Goal: Task Accomplishment & Management: Complete application form

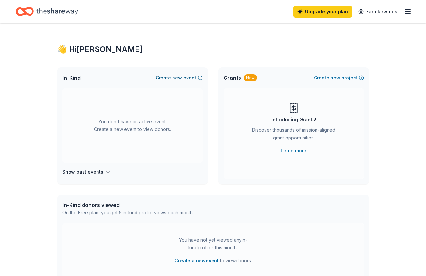
click at [177, 76] on span "new" at bounding box center [177, 78] width 10 height 8
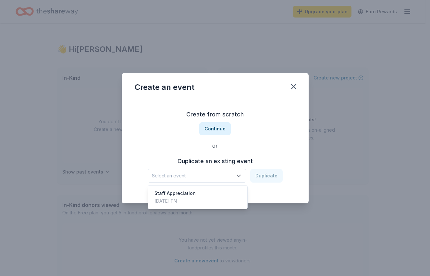
click at [241, 175] on icon "button" at bounding box center [239, 176] width 6 height 6
click at [194, 201] on div "[DATE] · [GEOGRAPHIC_DATA]" at bounding box center [175, 201] width 41 height 8
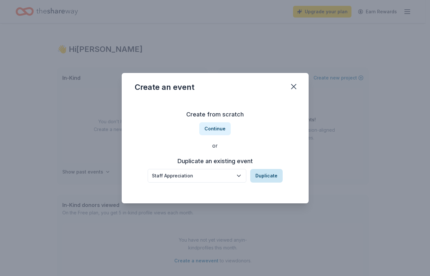
click at [266, 175] on button "Duplicate" at bounding box center [266, 176] width 32 height 14
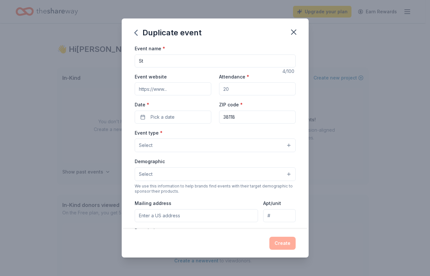
type input "S"
type input "Holiday Party"
click at [169, 117] on span "Pick a date" at bounding box center [163, 117] width 24 height 8
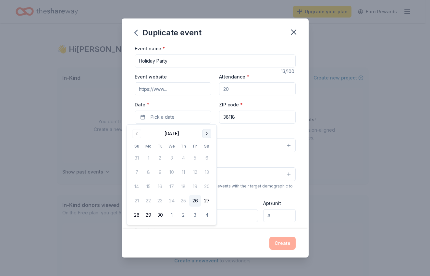
click at [206, 132] on button "Go to next month" at bounding box center [206, 133] width 9 height 9
click at [207, 157] on button "6" at bounding box center [207, 158] width 12 height 12
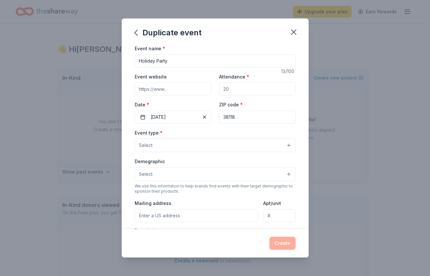
click at [283, 142] on button "Select" at bounding box center [215, 146] width 161 height 14
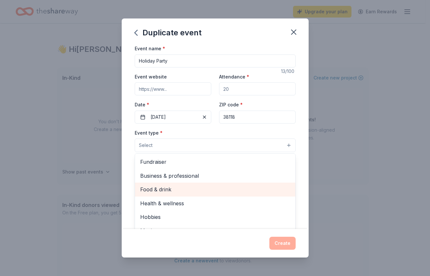
click at [170, 192] on span "Food & drink" at bounding box center [215, 189] width 150 height 8
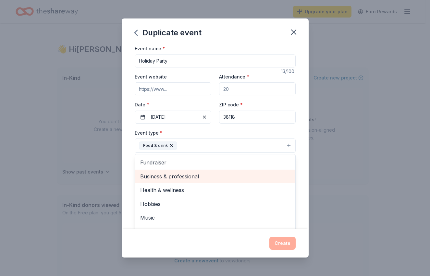
click at [176, 177] on span "Business & professional" at bounding box center [215, 176] width 150 height 8
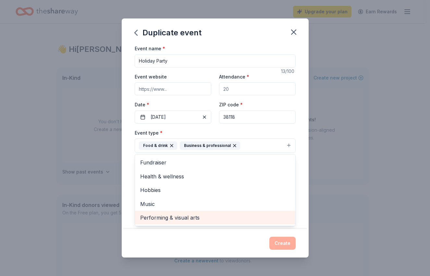
click at [168, 216] on span "Performing & visual arts" at bounding box center [215, 218] width 150 height 8
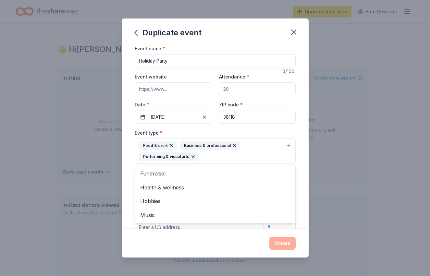
click at [296, 192] on div "Event name * Holiday Party 13 /100 Event website Attendance * Date * [DATE] ZIP…" at bounding box center [215, 136] width 187 height 185
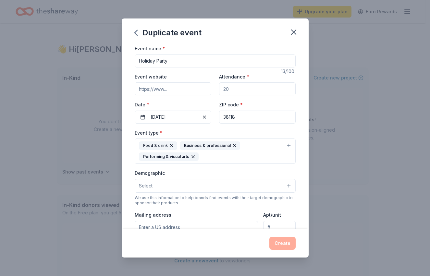
click at [285, 183] on button "Select" at bounding box center [215, 186] width 161 height 14
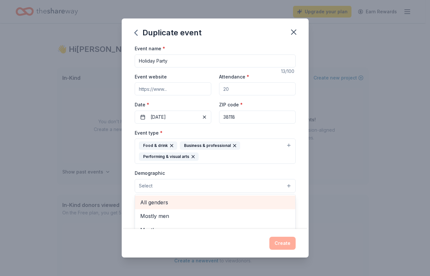
click at [247, 201] on span "All genders" at bounding box center [215, 202] width 150 height 8
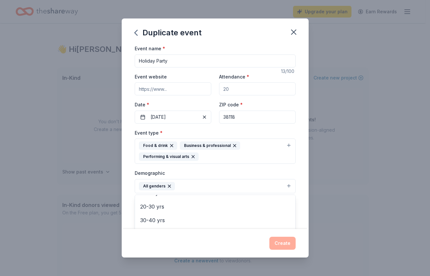
scroll to position [64, 0]
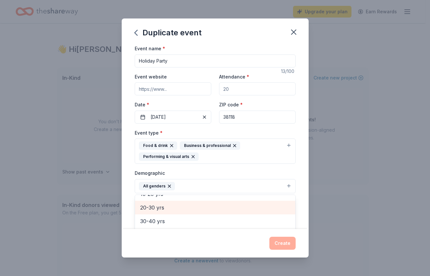
click at [151, 206] on span "20-30 yrs" at bounding box center [215, 208] width 150 height 8
click at [153, 208] on span "30-40 yrs" at bounding box center [215, 208] width 150 height 8
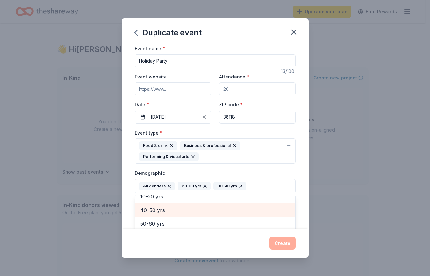
click at [155, 212] on span "40-50 yrs" at bounding box center [215, 210] width 150 height 8
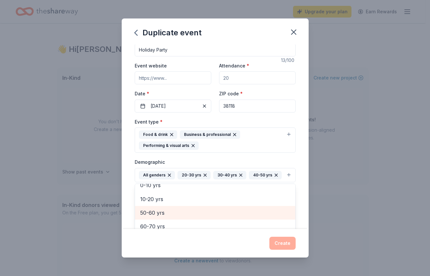
click at [157, 217] on span "50-60 yrs" at bounding box center [215, 213] width 150 height 8
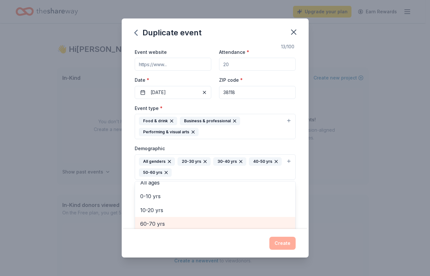
click at [157, 222] on span "60-70 yrs" at bounding box center [215, 224] width 150 height 8
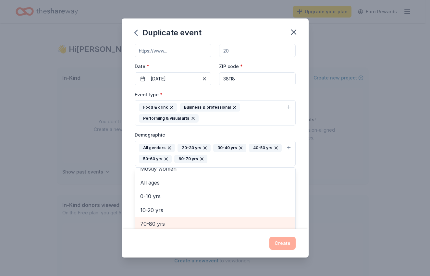
click at [158, 224] on span "70-80 yrs" at bounding box center [215, 224] width 150 height 8
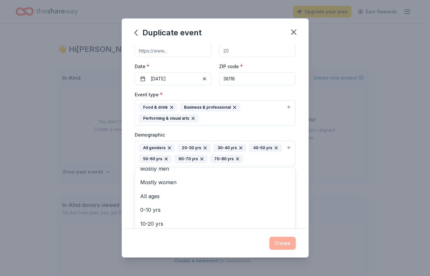
scroll to position [52, 0]
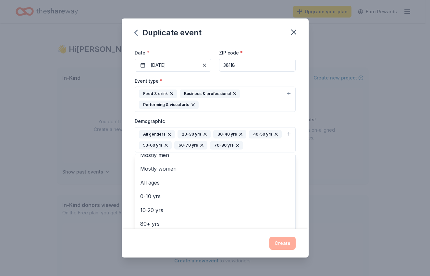
click at [301, 192] on div "Event name * Holiday Party 13 /100 Event website Attendance * Date * 12/06/2025…" at bounding box center [215, 136] width 187 height 185
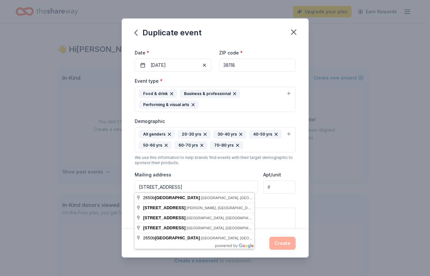
click at [153, 185] on input "2650b Thousand Oaks Boulevard" at bounding box center [197, 187] width 124 height 13
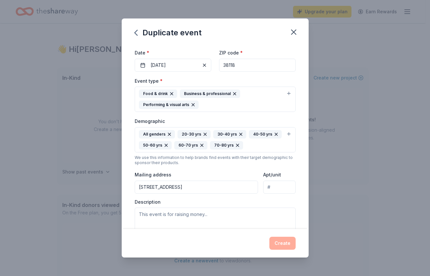
type input "2650 Thousand Oaks Boulevard, Memphis, TN, 38118"
click at [271, 185] on input "Apt/unit" at bounding box center [279, 187] width 32 height 13
type input "2200"
click at [141, 212] on textarea at bounding box center [215, 222] width 161 height 29
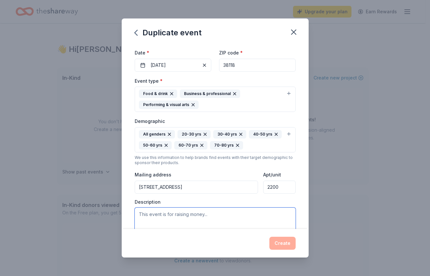
paste textarea "The Gestalt mission is to leverage community assets to empower citizens who wil…"
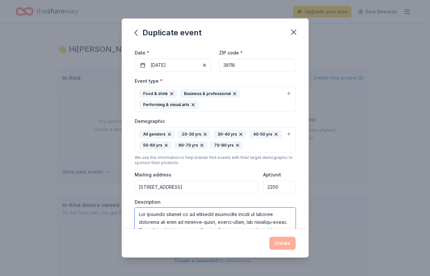
scroll to position [54, 0]
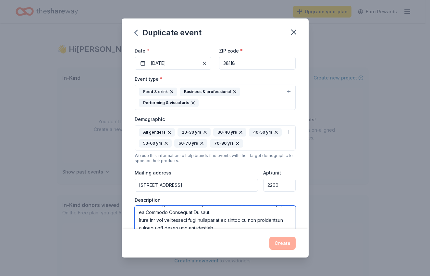
click at [254, 221] on textarea at bounding box center [215, 220] width 161 height 29
type textarea "The Gestalt mission is to leverage community assets to empower citizens who wil…"
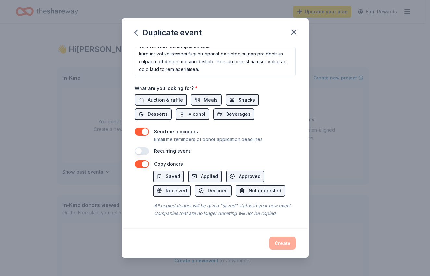
scroll to position [219, 0]
click at [177, 96] on span "Auction & raffle" at bounding box center [165, 100] width 35 height 8
click at [163, 110] on span "Desserts" at bounding box center [158, 114] width 20 height 8
click at [243, 110] on span "Beverages" at bounding box center [238, 114] width 24 height 8
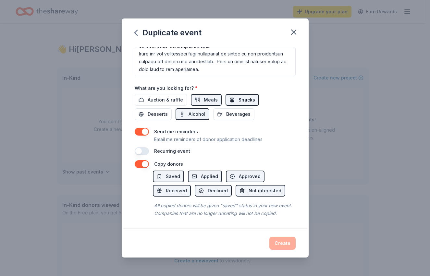
click at [243, 96] on span "Snacks" at bounding box center [247, 100] width 17 height 8
click at [221, 160] on div "Copy donors" at bounding box center [215, 164] width 161 height 8
click at [179, 173] on span "Saved" at bounding box center [173, 177] width 14 height 8
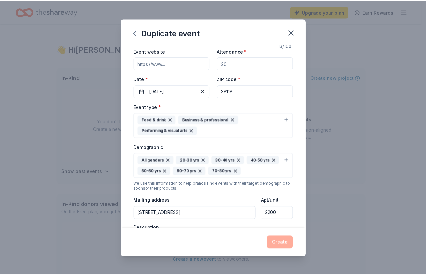
scroll to position [0, 0]
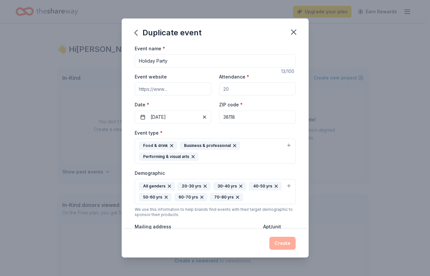
click at [138, 60] on input "Holiday Party" at bounding box center [215, 61] width 161 height 13
type input "Gestalt Holiday Party"
click at [169, 90] on input "Event website" at bounding box center [173, 89] width 77 height 13
type input "www.gestaltcs.org"
click at [232, 90] on input "Attendance *" at bounding box center [257, 89] width 77 height 13
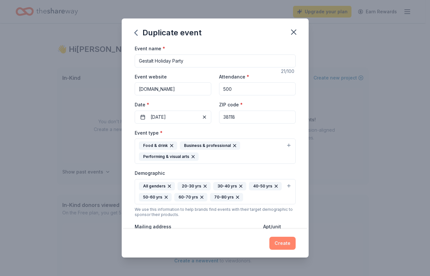
type input "500"
click at [284, 242] on button "Create" at bounding box center [283, 243] width 26 height 13
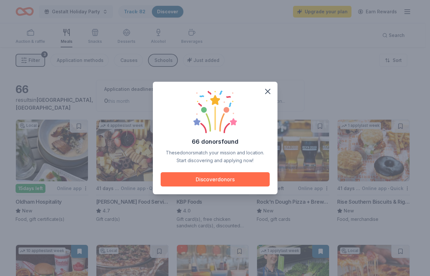
click at [233, 176] on button "Discover donors" at bounding box center [215, 179] width 109 height 14
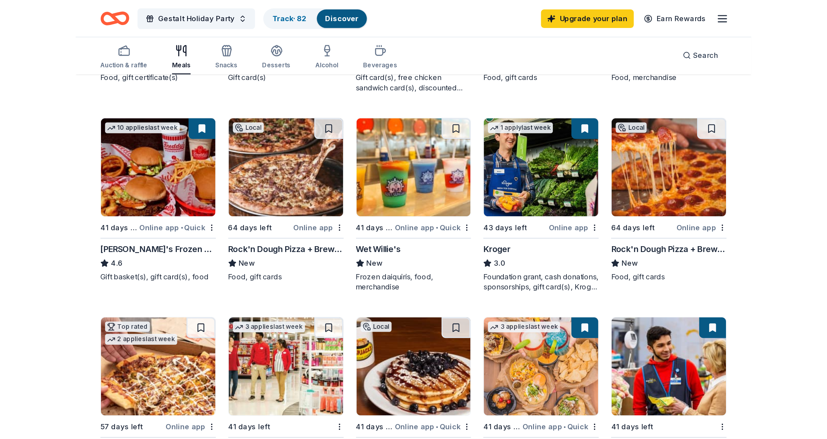
scroll to position [169, 0]
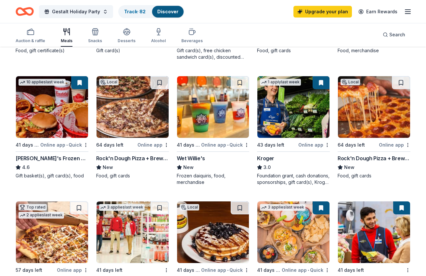
click at [307, 146] on div "Online app" at bounding box center [314, 145] width 32 height 8
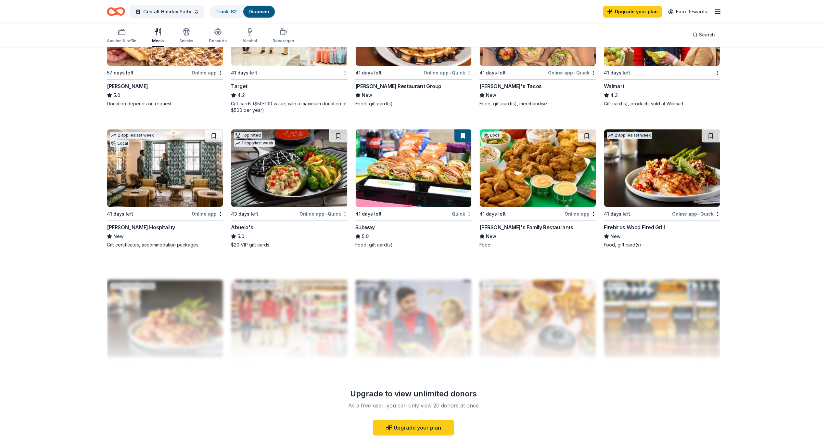
scroll to position [418, 0]
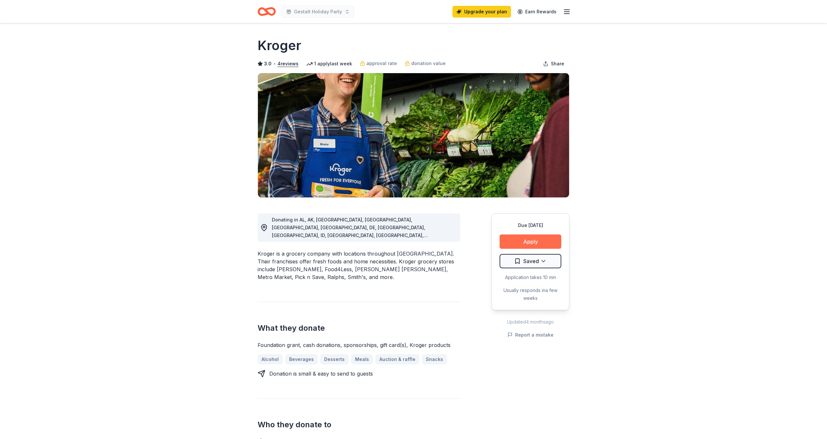
click at [426, 246] on button "Apply" at bounding box center [531, 241] width 62 height 14
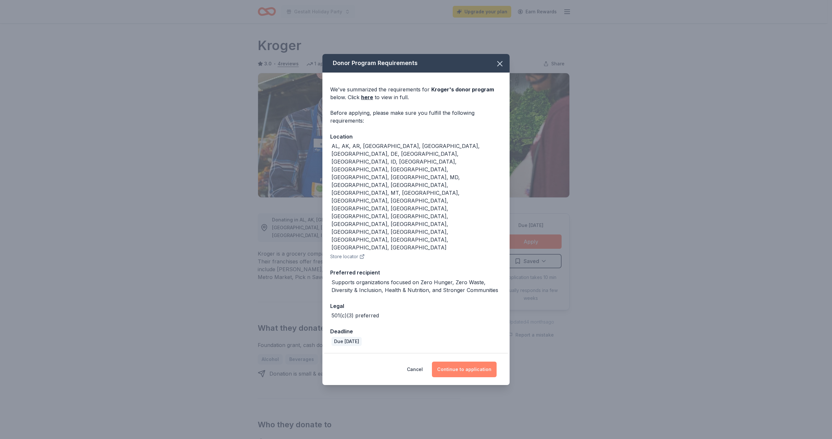
click at [426, 276] on button "Continue to application" at bounding box center [464, 369] width 65 height 16
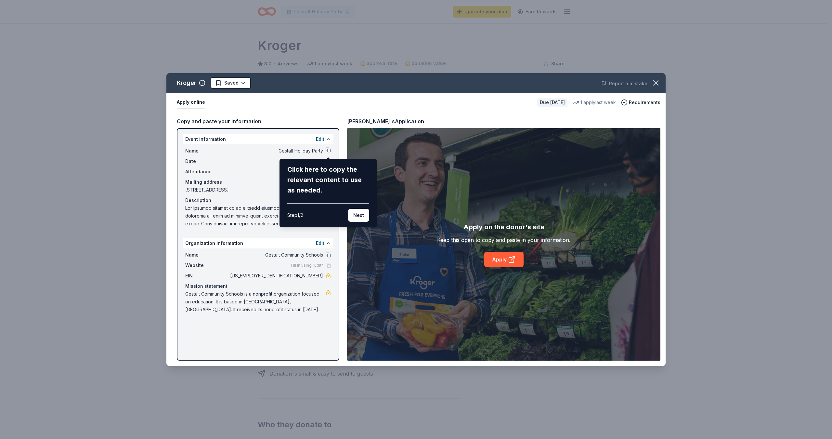
click at [223, 139] on div "Kroger Saved Report a mistake Apply online Due [DATE] 1 apply last week Require…" at bounding box center [415, 219] width 499 height 292
click at [426, 263] on div "Kroger Saved Report a mistake Apply online Due [DATE] 1 apply last week Require…" at bounding box center [415, 219] width 499 height 292
click at [426, 260] on div "Kroger Saved Report a mistake Apply online Due [DATE] 1 apply last week Require…" at bounding box center [415, 219] width 499 height 292
click at [426, 117] on div "Kroger Saved Report a mistake Apply online Due [DATE] 1 apply last week Require…" at bounding box center [415, 219] width 499 height 292
click at [322, 176] on div "Click here to copy the relevant content to use as needed." at bounding box center [328, 179] width 82 height 31
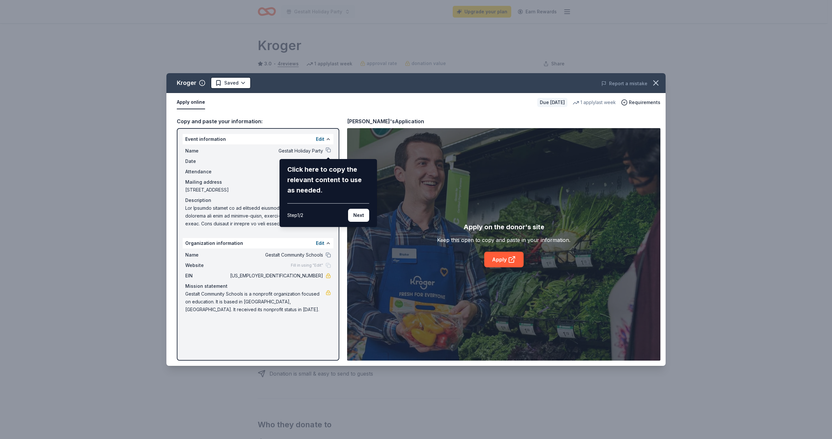
click at [268, 163] on div "Kroger Saved Report a mistake Apply online Due [DATE] 1 apply last week Require…" at bounding box center [415, 219] width 499 height 292
click at [195, 102] on div "Kroger Saved Report a mistake Apply online Due [DATE] 1 apply last week Require…" at bounding box center [415, 219] width 499 height 292
click at [426, 103] on div "Kroger Saved Report a mistake Apply online Due [DATE] 1 apply last week Require…" at bounding box center [415, 219] width 499 height 292
drag, startPoint x: 512, startPoint y: 260, endPoint x: 515, endPoint y: 253, distance: 7.1
click at [426, 253] on div "Kroger Saved Report a mistake Apply online Due [DATE] 1 apply last week Require…" at bounding box center [415, 219] width 499 height 292
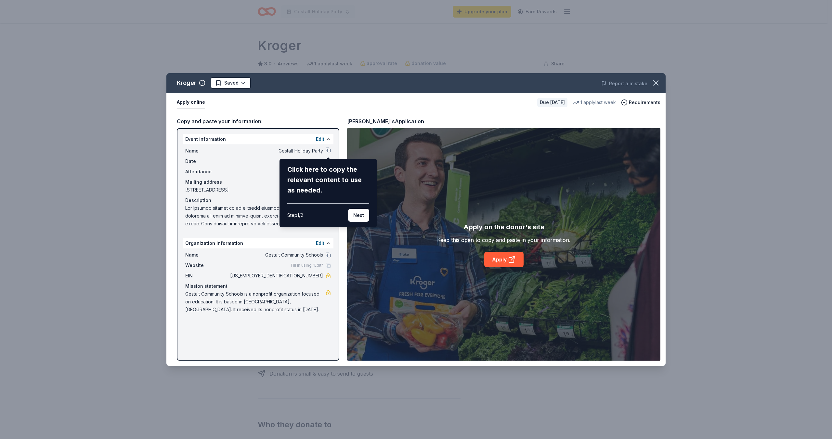
click at [330, 152] on div "Kroger Saved Report a mistake Apply online Due [DATE] 1 apply last week Require…" at bounding box center [415, 219] width 499 height 292
click at [324, 179] on div "Click here to copy the relevant content to use as needed." at bounding box center [328, 179] width 82 height 31
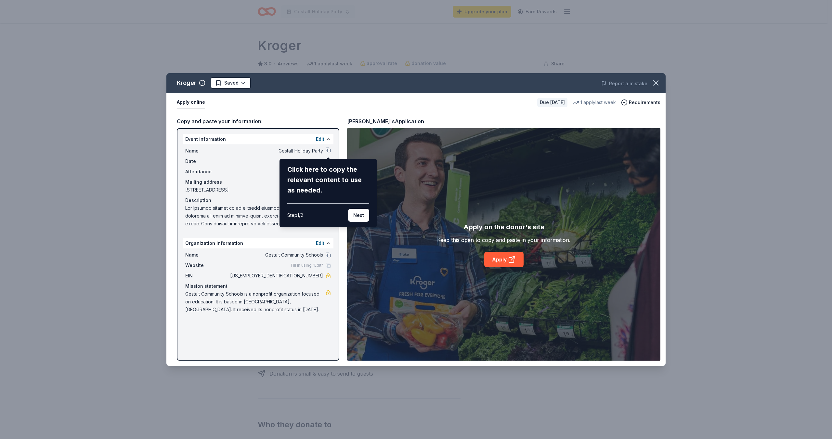
click at [324, 179] on div "Click here to copy the relevant content to use as needed." at bounding box center [328, 179] width 82 height 31
click at [303, 217] on div "Step 1 / 2" at bounding box center [295, 215] width 16 height 8
click at [426, 262] on div "Kroger Saved Report a mistake Apply online Due [DATE] 1 apply last week Require…" at bounding box center [415, 219] width 499 height 292
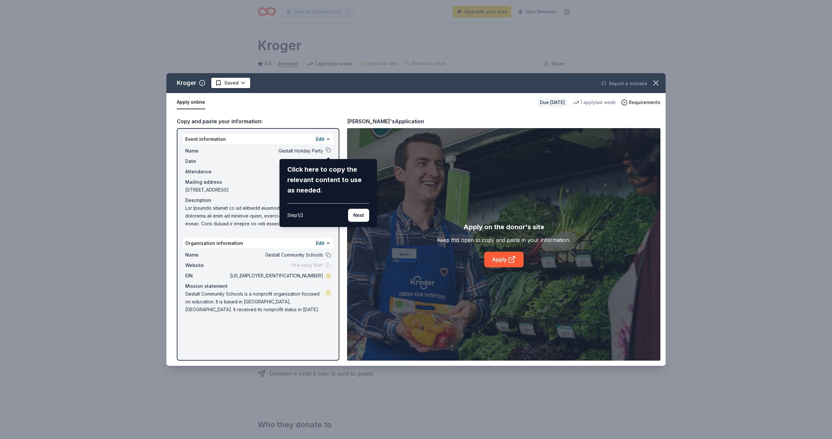
click at [426, 262] on div "Kroger Saved Report a mistake Apply online Due [DATE] 1 apply last week Require…" at bounding box center [415, 219] width 499 height 292
click at [426, 103] on div "Kroger Saved Report a mistake Apply online Due [DATE] 1 apply last week Require…" at bounding box center [415, 219] width 499 height 292
click at [192, 103] on div "Kroger Saved Report a mistake Apply online Due [DATE] 1 apply last week Require…" at bounding box center [415, 219] width 499 height 292
click at [184, 136] on div "Kroger Saved Report a mistake Apply online Due [DATE] 1 apply last week Require…" at bounding box center [415, 219] width 499 height 292
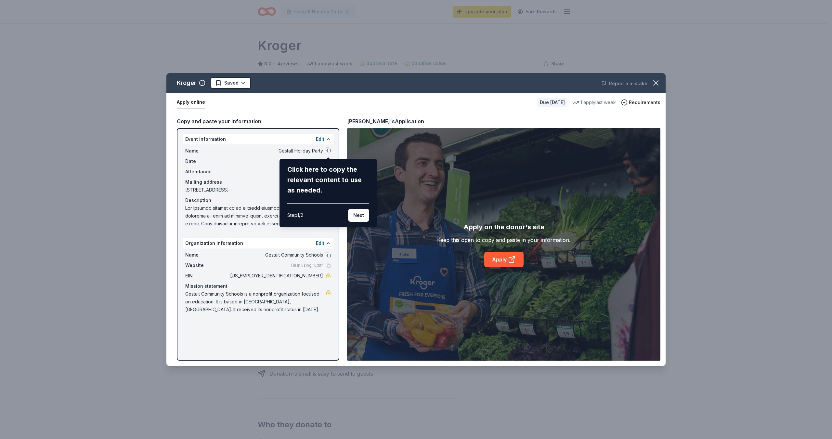
drag, startPoint x: 182, startPoint y: 136, endPoint x: 337, endPoint y: 275, distance: 208.2
click at [337, 275] on div "Kroger Saved Report a mistake Apply online Due [DATE] 1 apply last week Require…" at bounding box center [415, 219] width 499 height 292
click at [426, 83] on div "Kroger Saved Report a mistake Apply online Due [DATE] 1 apply last week Require…" at bounding box center [415, 219] width 499 height 292
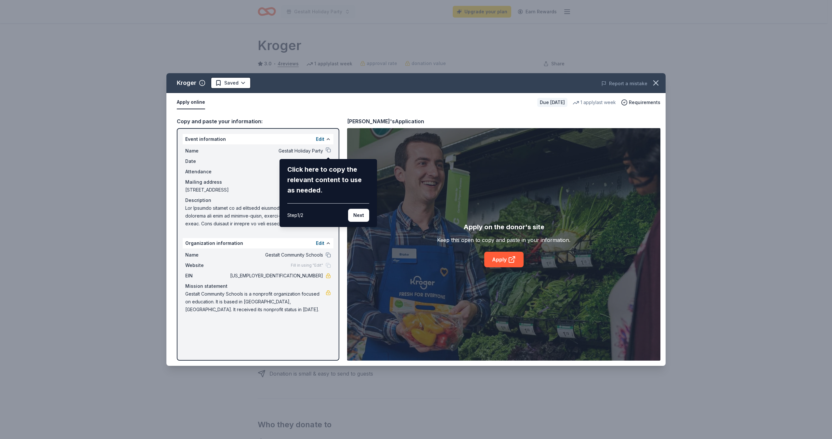
click at [426, 46] on div "Kroger Saved Report a mistake Apply online Due [DATE] 1 apply last week Require…" at bounding box center [416, 219] width 832 height 439
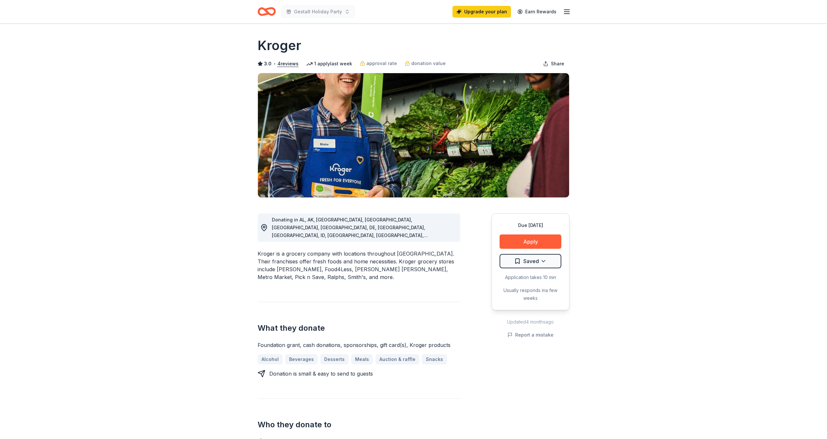
click at [426, 46] on div "Kroger Saved Report a mistake Apply online Due [DATE] 1 apply last week Require…" at bounding box center [413, 219] width 827 height 439
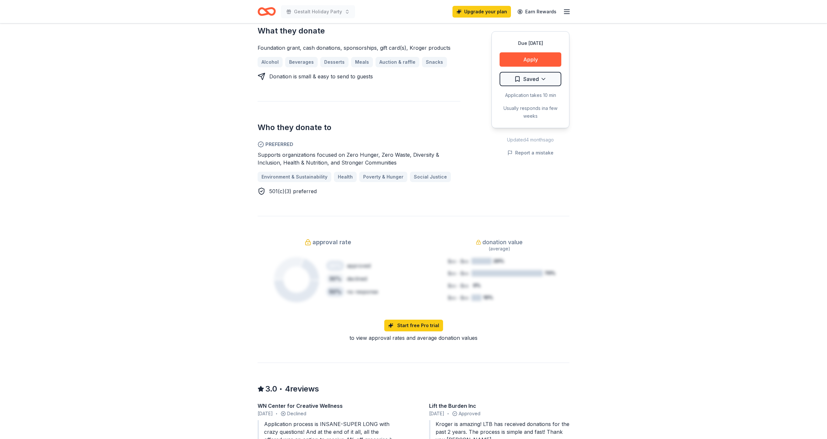
scroll to position [295, 0]
click at [426, 276] on link "Start free Pro trial" at bounding box center [413, 327] width 59 height 12
click at [426, 58] on button "Apply" at bounding box center [531, 59] width 62 height 14
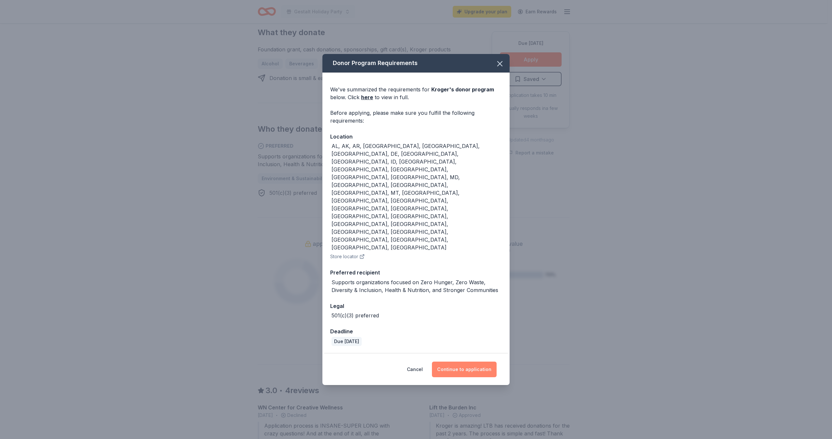
click at [426, 276] on button "Continue to application" at bounding box center [464, 369] width 65 height 16
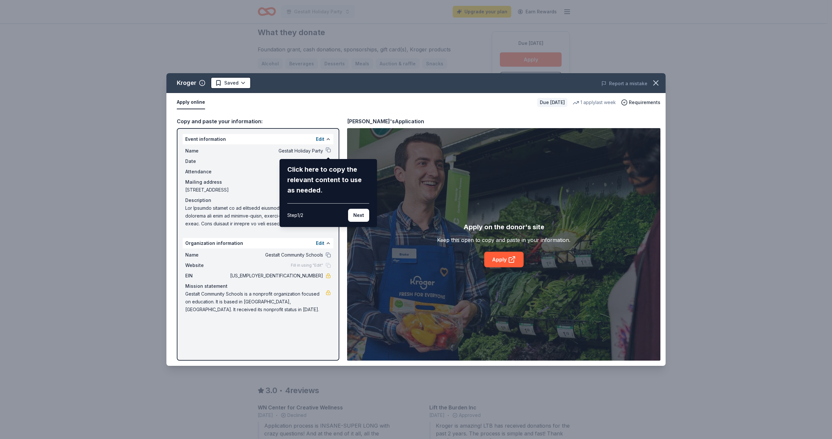
click at [426, 260] on div "Kroger Saved Report a mistake Apply online Due [DATE] 1 apply last week Require…" at bounding box center [415, 219] width 499 height 292
click at [426, 262] on div "Kroger Saved Report a mistake Apply online Due [DATE] 1 apply last week Require…" at bounding box center [415, 219] width 499 height 292
drag, startPoint x: 511, startPoint y: 261, endPoint x: 565, endPoint y: 199, distance: 82.0
click at [426, 199] on div "Kroger Saved Report a mistake Apply online Due [DATE] 1 apply last week Require…" at bounding box center [415, 219] width 499 height 292
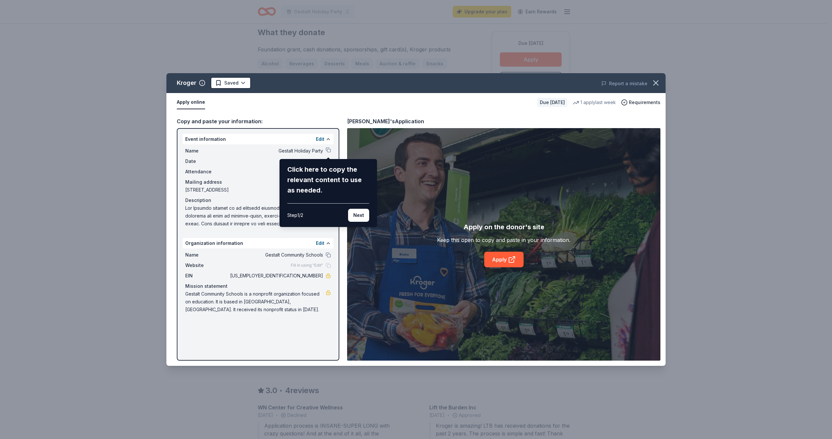
click at [426, 226] on div "Kroger Saved Report a mistake Apply online Due [DATE] 1 apply last week Require…" at bounding box center [415, 219] width 499 height 292
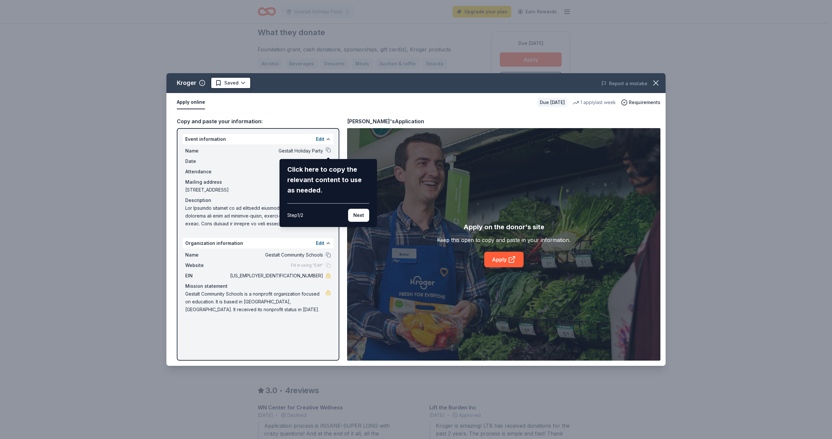
click at [232, 85] on div "Kroger Saved Report a mistake Apply online Due [DATE] 1 apply last week Require…" at bounding box center [415, 219] width 499 height 292
click at [242, 83] on div "Kroger Saved Report a mistake Apply online Due [DATE] 1 apply last week Require…" at bounding box center [415, 219] width 499 height 292
click at [202, 83] on div "Kroger Saved Report a mistake Apply online Due [DATE] 1 apply last week Require…" at bounding box center [415, 219] width 499 height 292
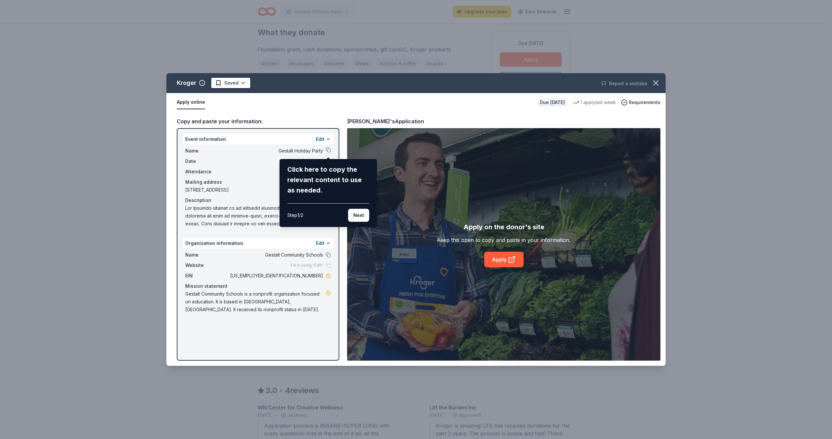
click at [194, 102] on div "Kroger Saved Report a mistake Apply online Due [DATE] 1 apply last week Require…" at bounding box center [415, 219] width 499 height 292
click at [426, 276] on div "Kroger Saved Report a mistake Apply online Due [DATE] 1 apply last week Require…" at bounding box center [416, 219] width 832 height 439
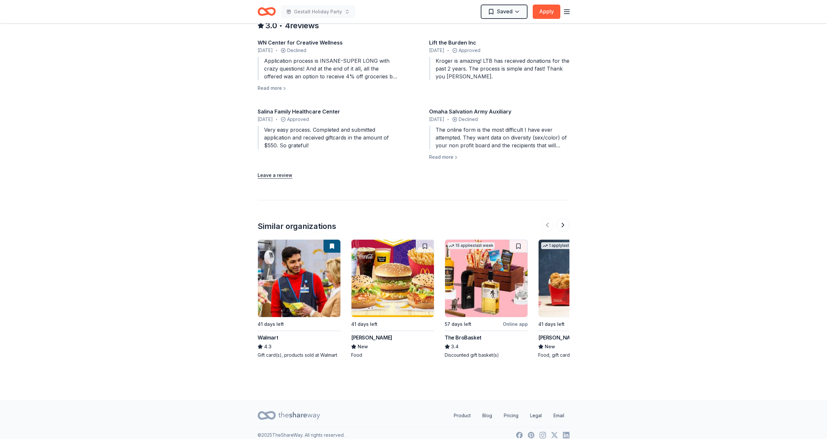
scroll to position [579, 0]
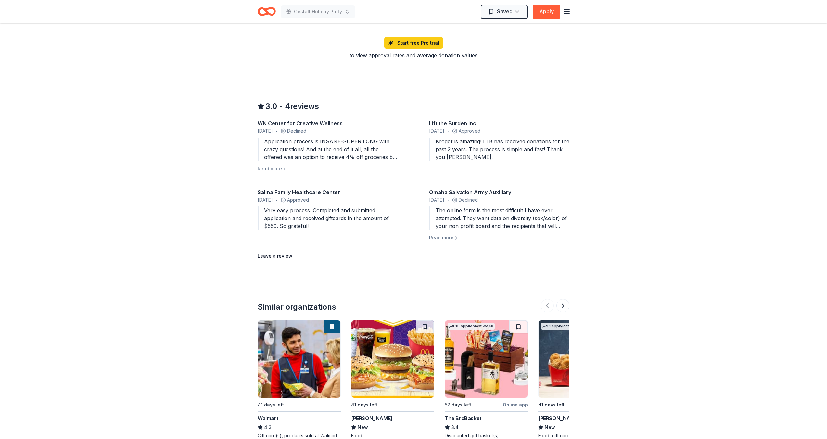
click at [321, 276] on img at bounding box center [299, 358] width 83 height 77
click at [426, 12] on line "button" at bounding box center [566, 12] width 5 height 0
click at [426, 80] on span "Free" at bounding box center [503, 81] width 14 height 6
